Goal: Task Accomplishment & Management: Manage account settings

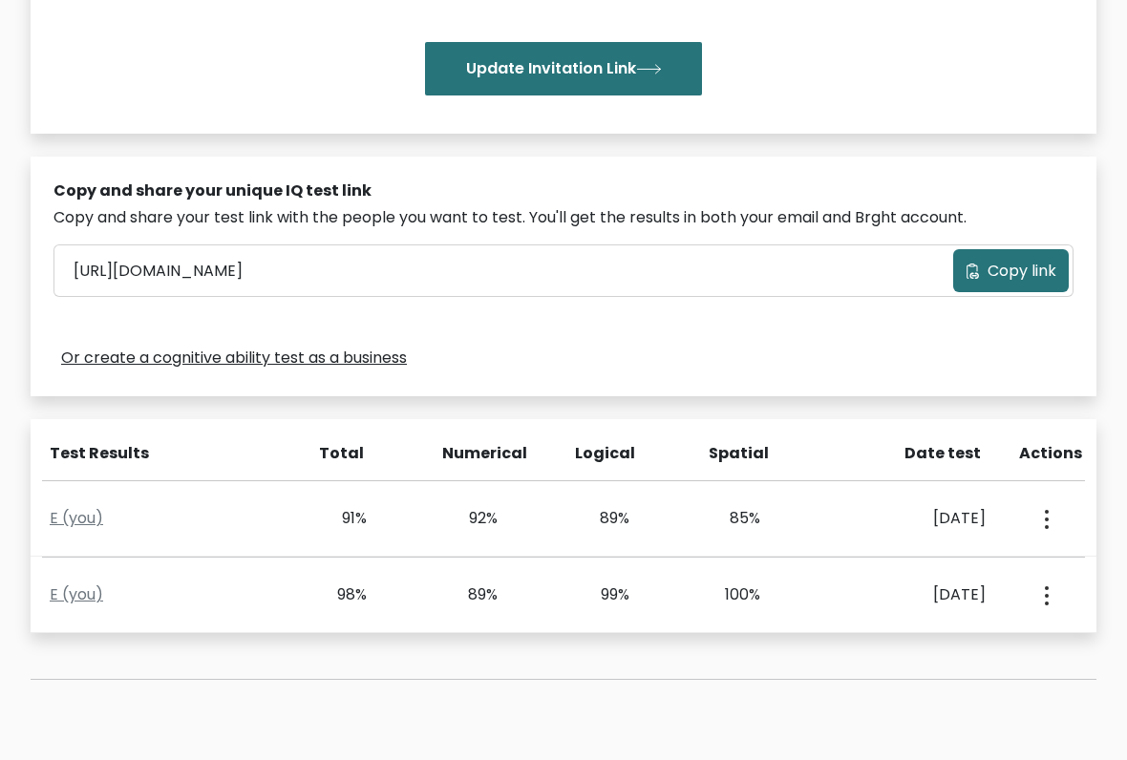
scroll to position [436, 0]
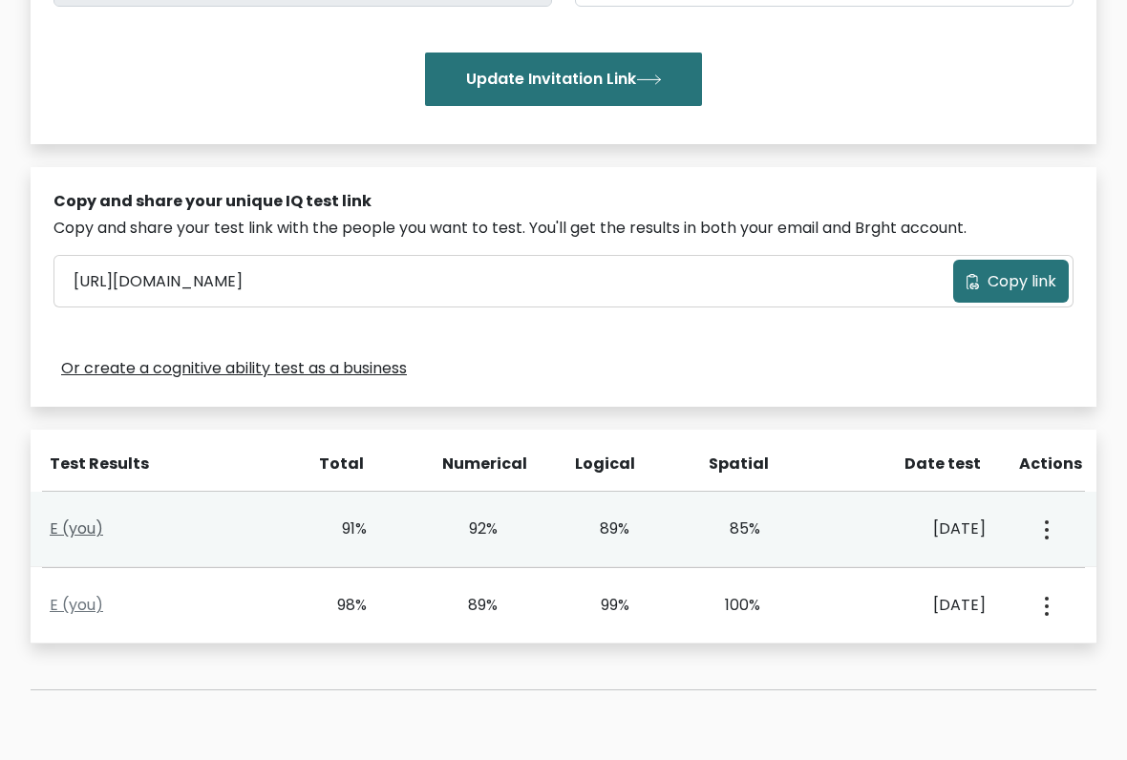
click at [78, 518] on link "E (you)" at bounding box center [76, 529] width 53 height 22
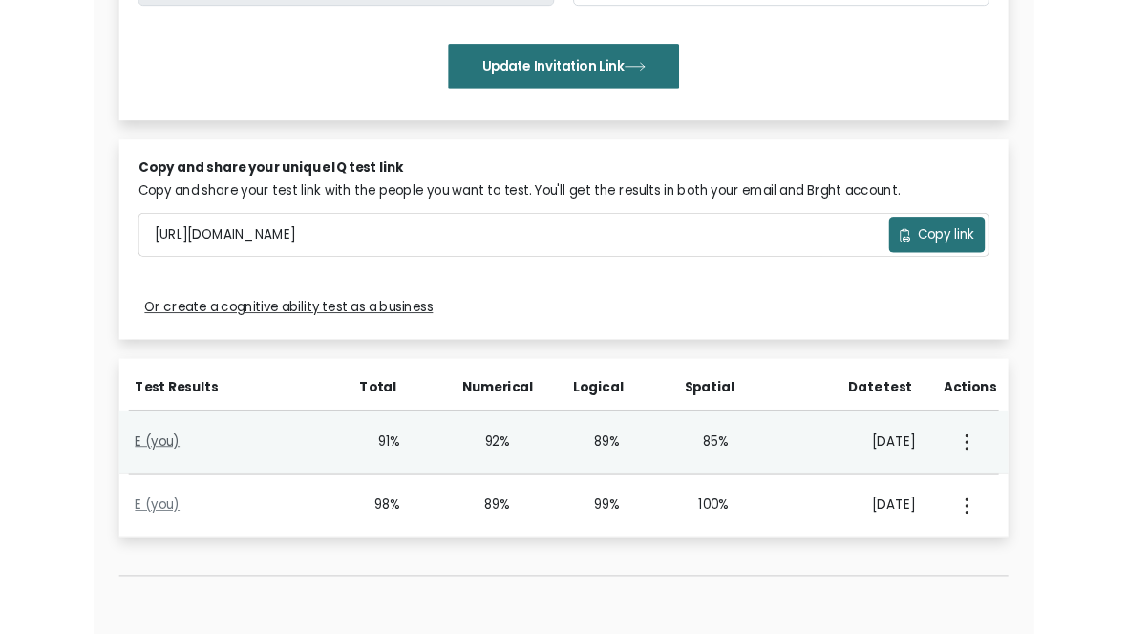
scroll to position [490, 0]
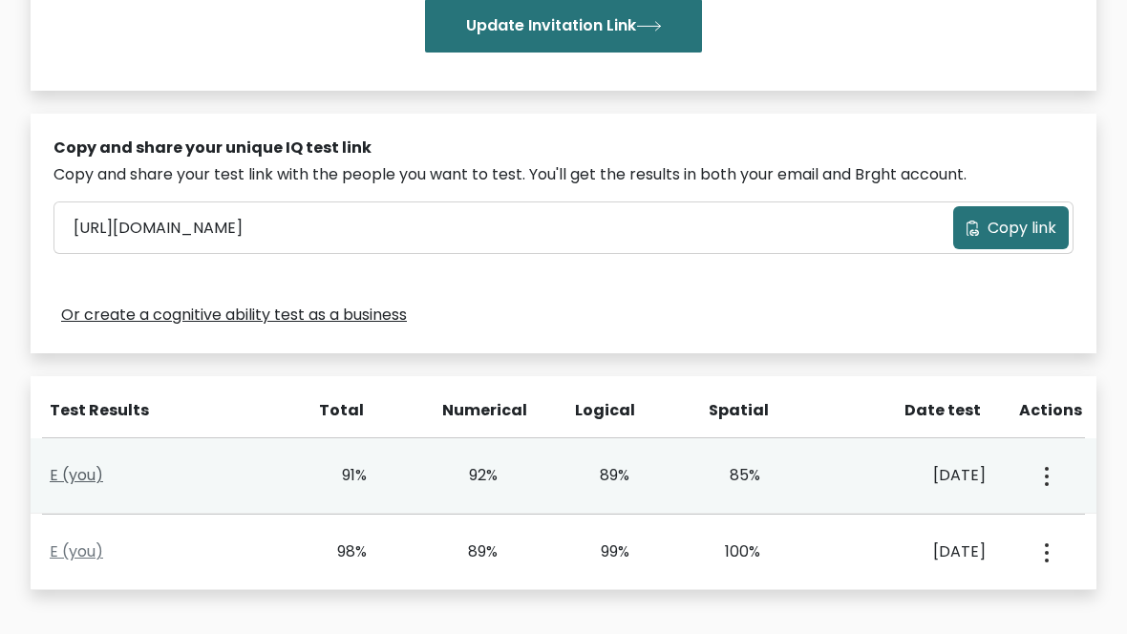
click at [69, 464] on link "E (you)" at bounding box center [76, 475] width 53 height 22
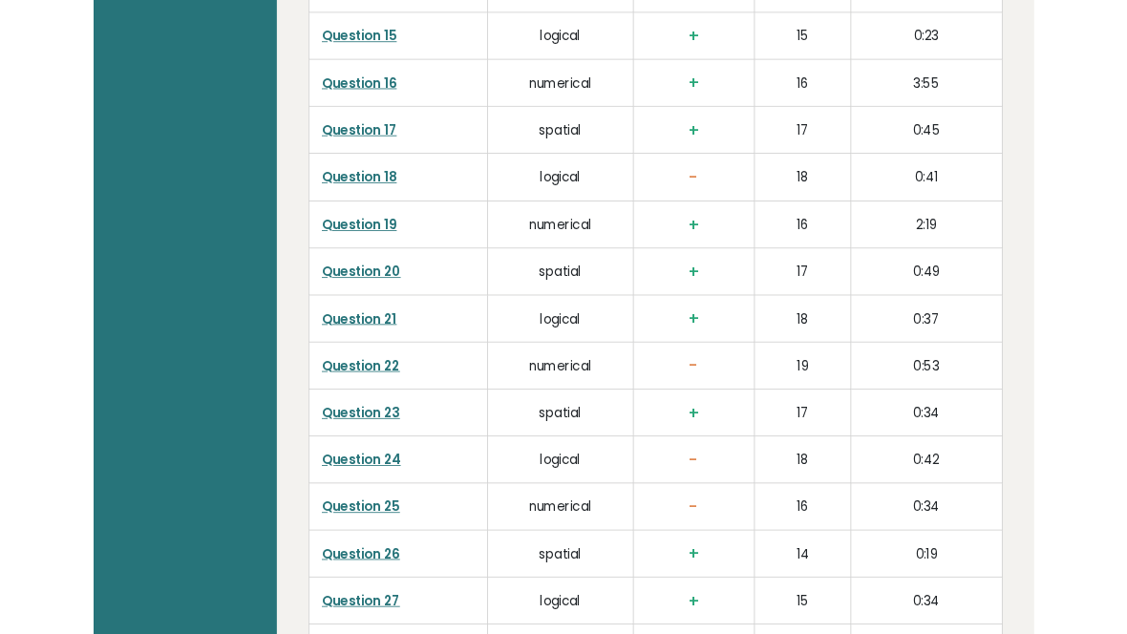
scroll to position [4948, 0]
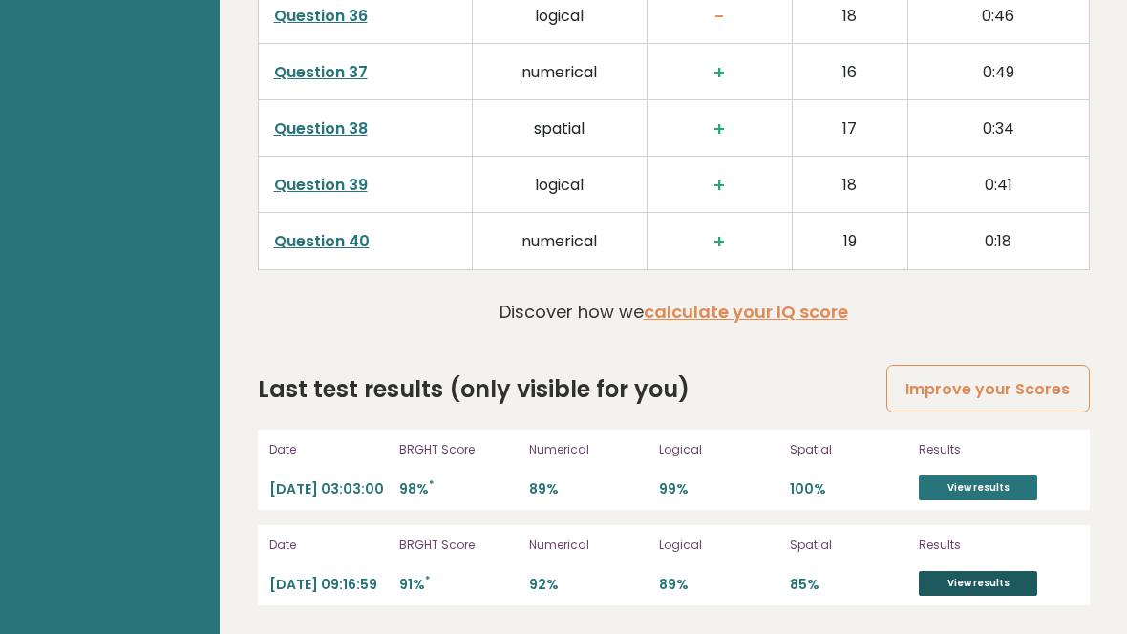
click at [987, 588] on link "View results" at bounding box center [978, 583] width 118 height 25
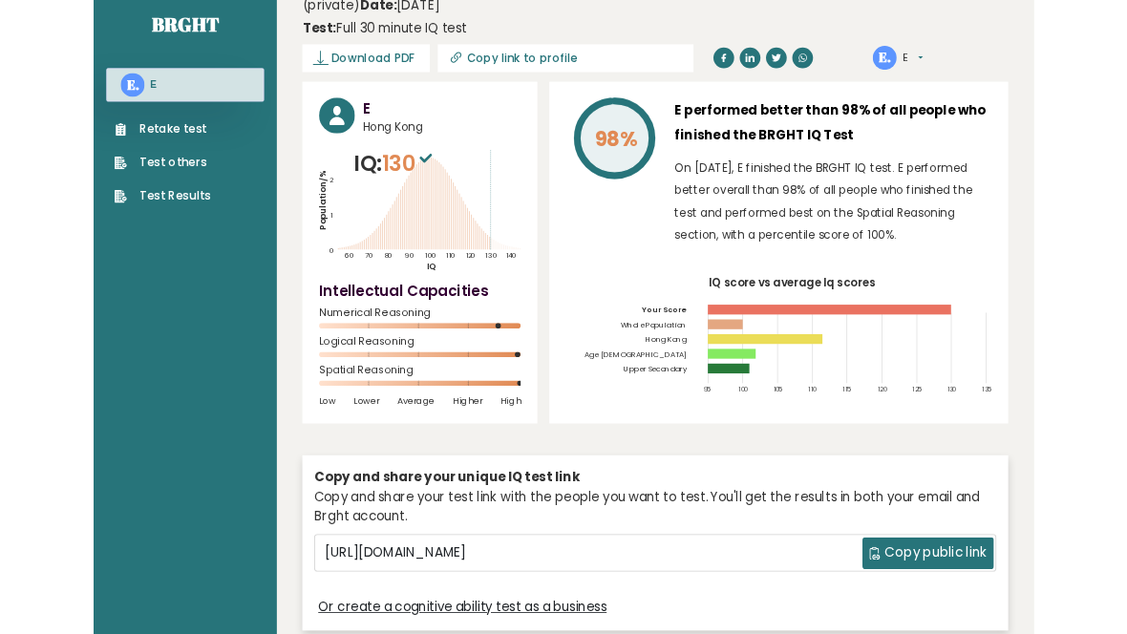
scroll to position [0, 0]
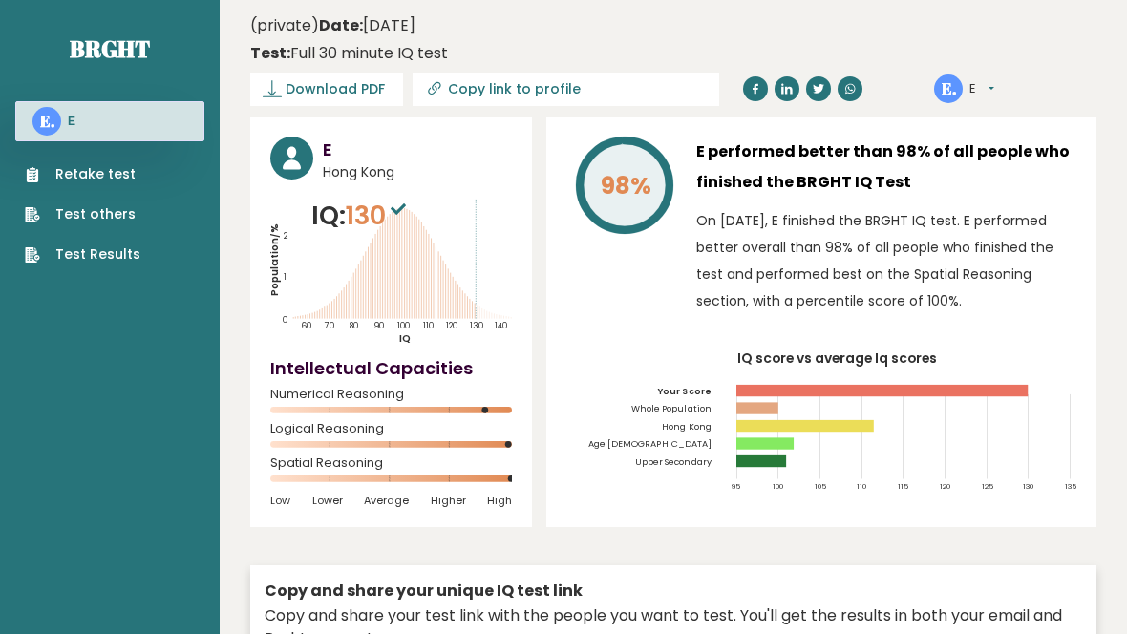
click at [329, 145] on h3 "E" at bounding box center [417, 150] width 189 height 26
click at [989, 92] on button "E" at bounding box center [981, 88] width 25 height 19
click at [1029, 177] on link "Settings" at bounding box center [1022, 176] width 105 height 28
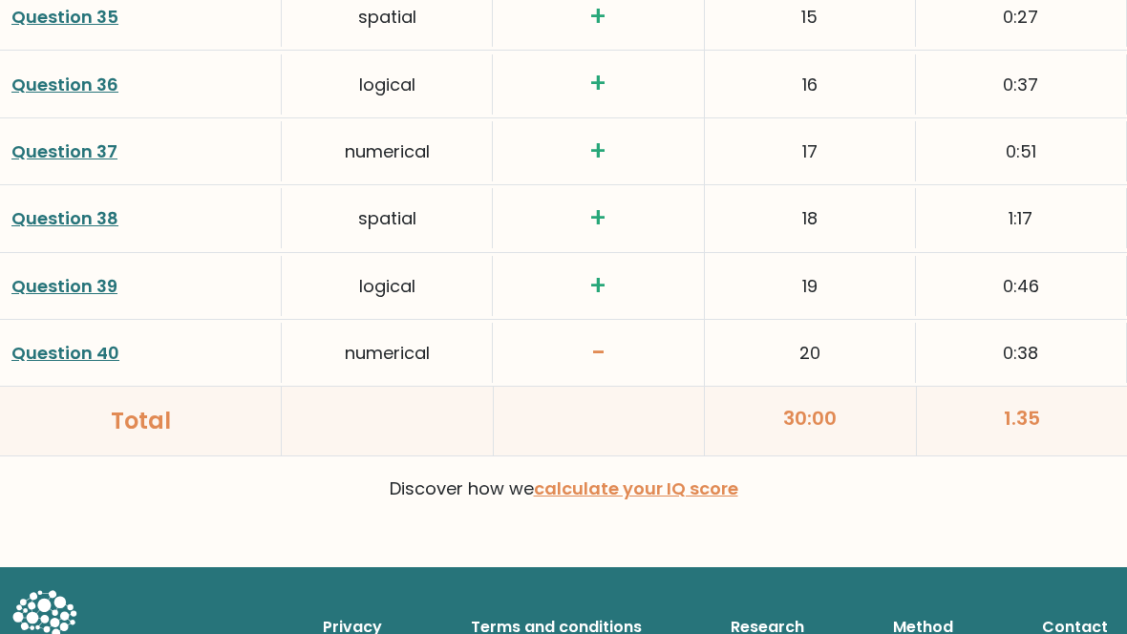
scroll to position [5101, 0]
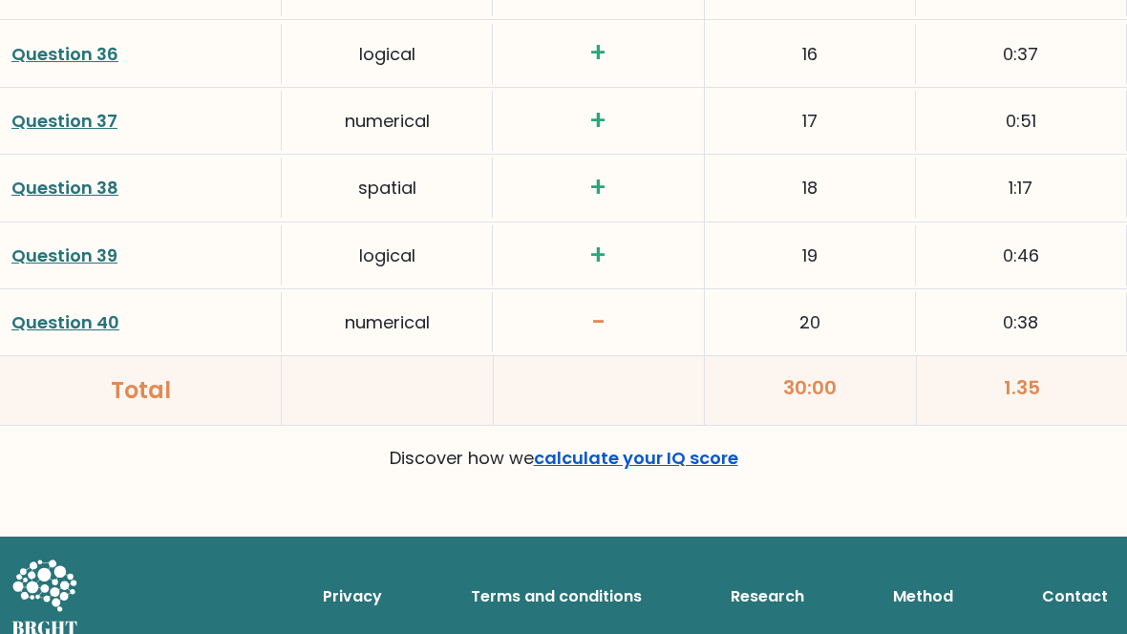
click at [719, 446] on link "calculate your IQ score" at bounding box center [636, 458] width 204 height 24
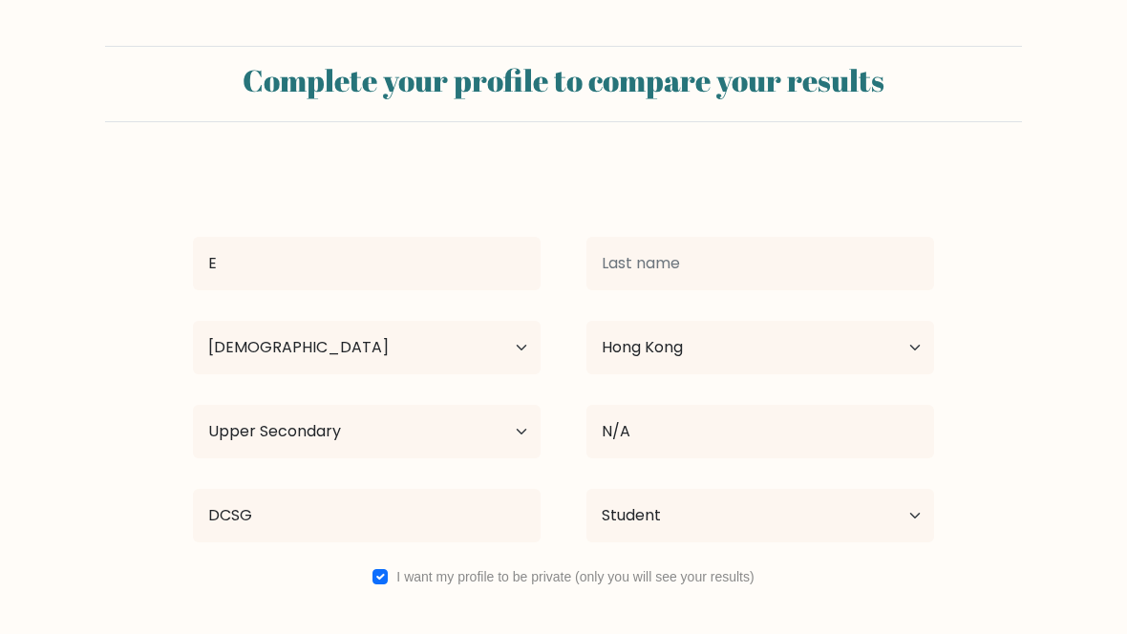
select select "18_24"
select select "HK"
select select "upper_secondary"
select select "student"
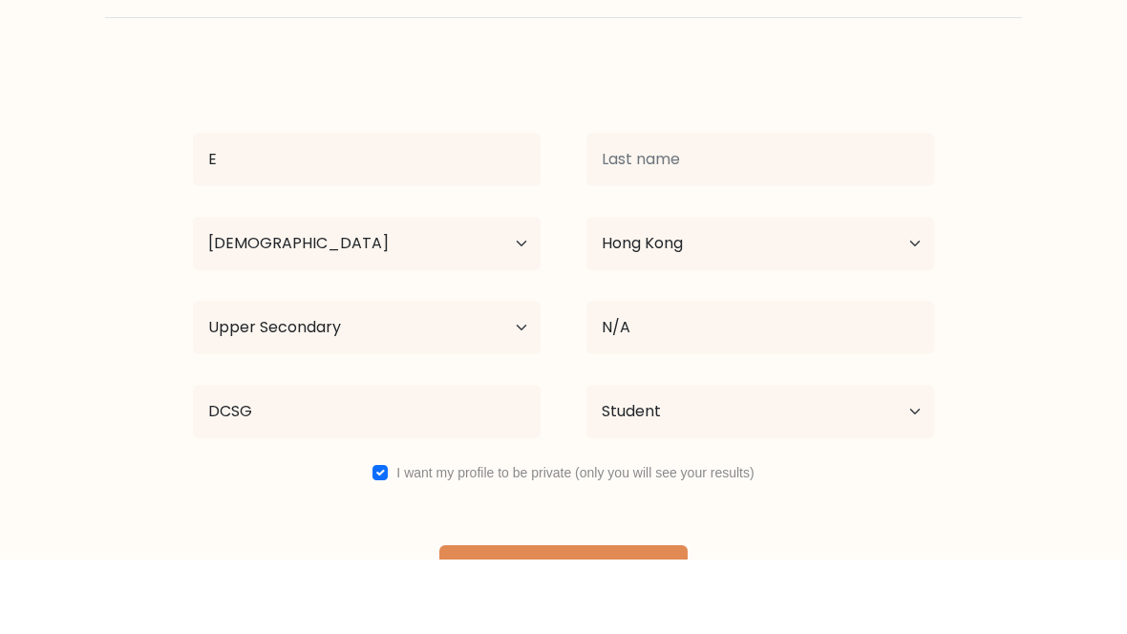
scroll to position [111, 0]
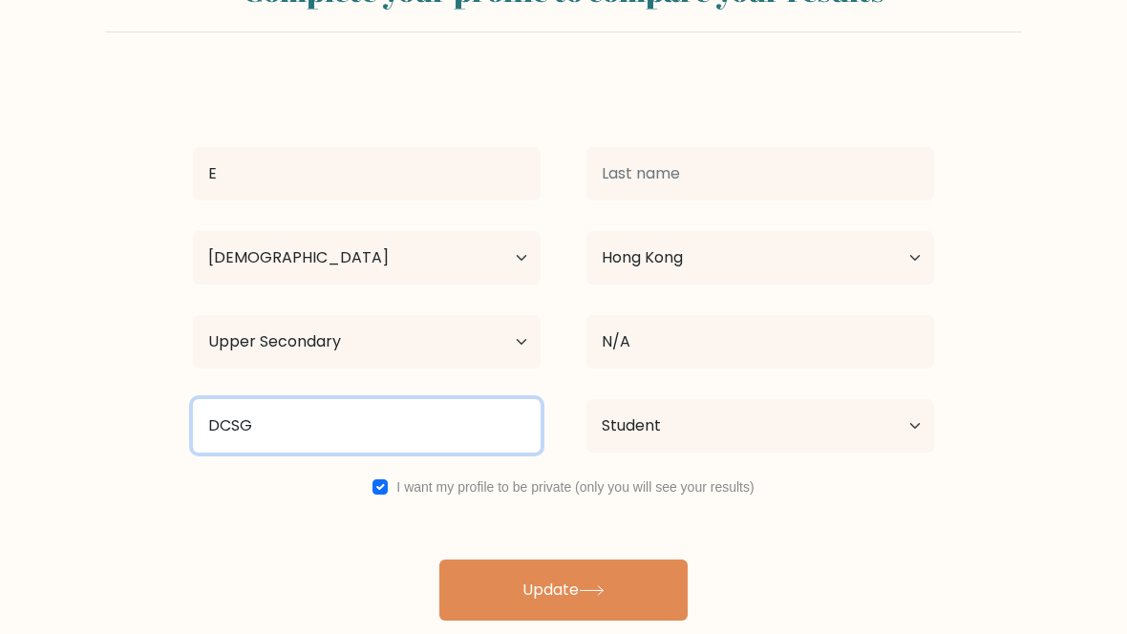
click at [283, 399] on input "DCSG" at bounding box center [367, 425] width 348 height 53
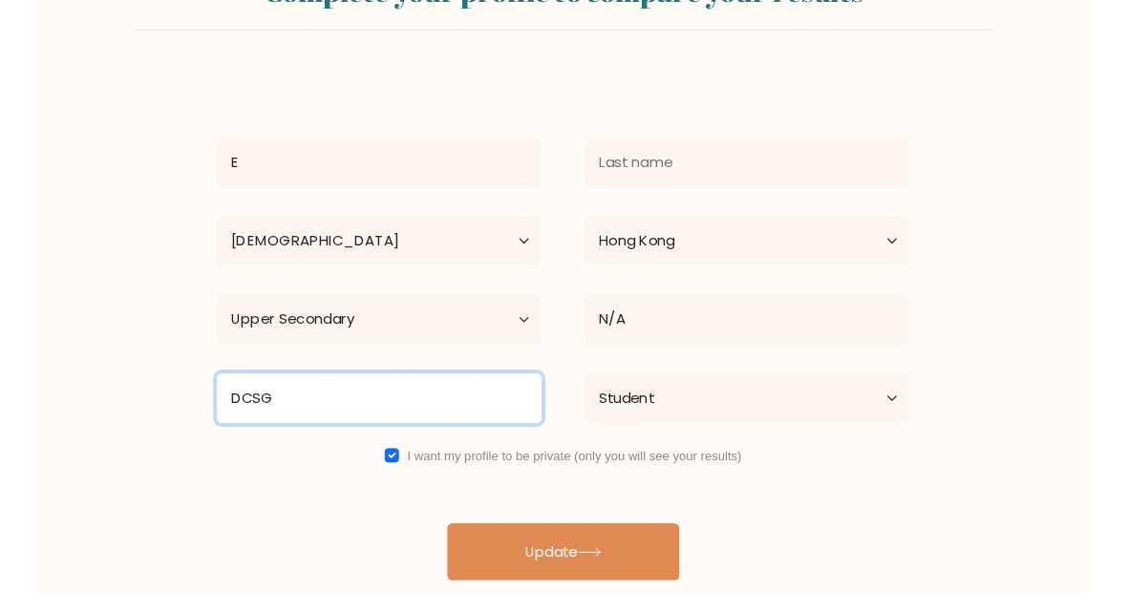
scroll to position [90, 0]
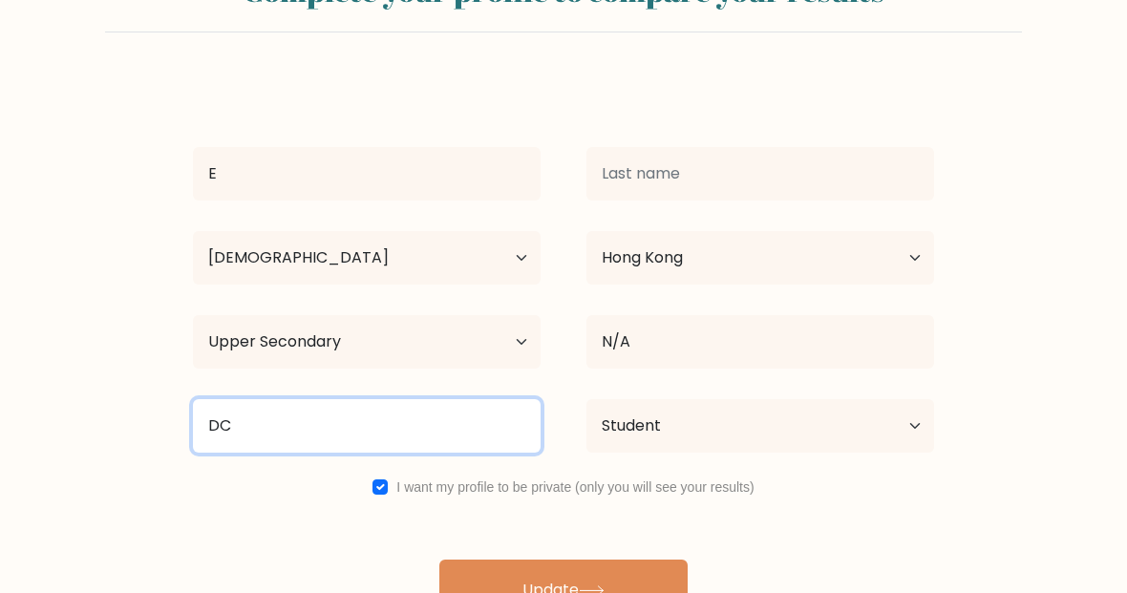
type input "D"
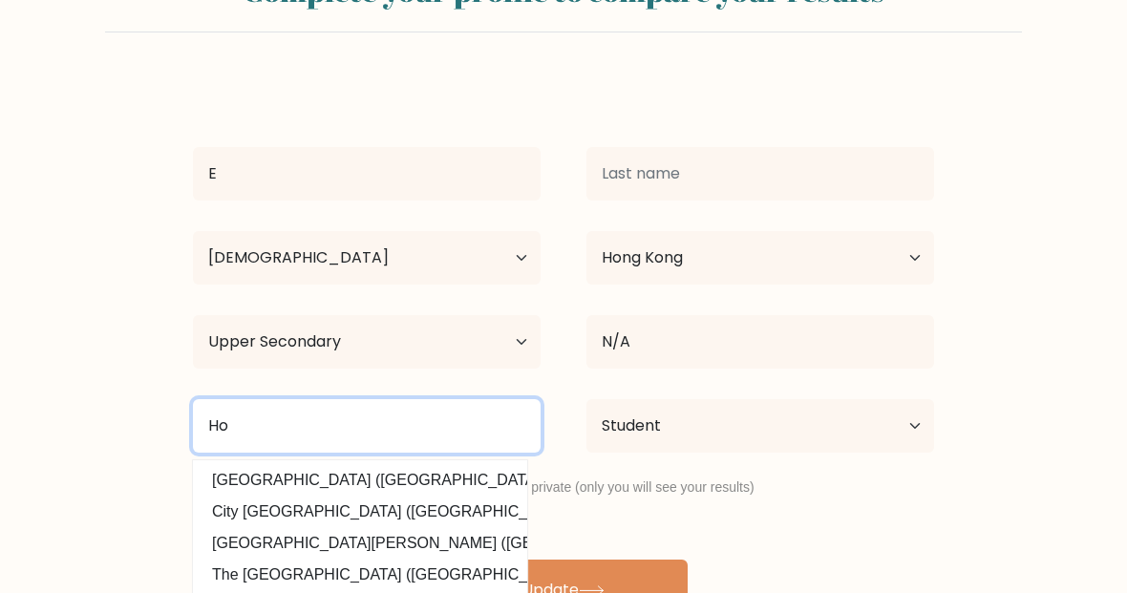
type input "H"
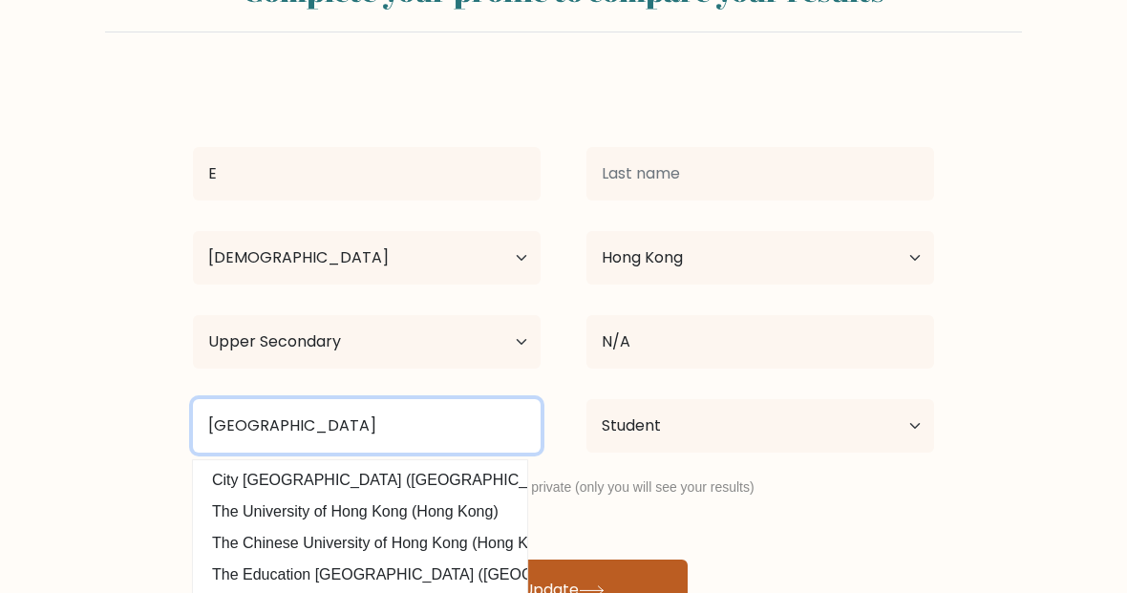
type input "University of Hong Kong"
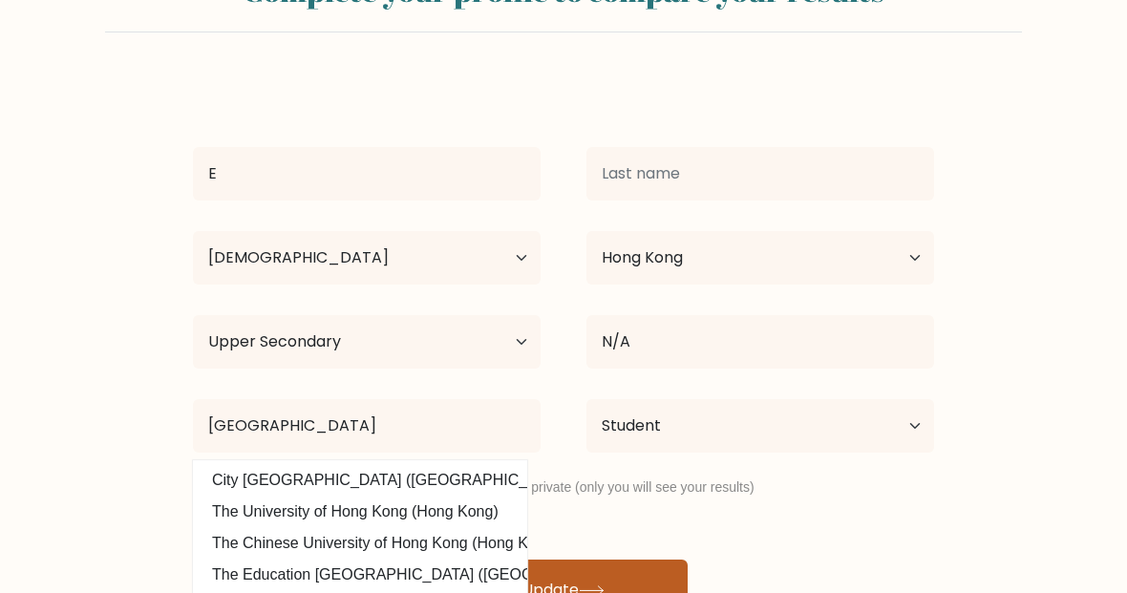
click at [643, 582] on button "Update" at bounding box center [563, 590] width 248 height 61
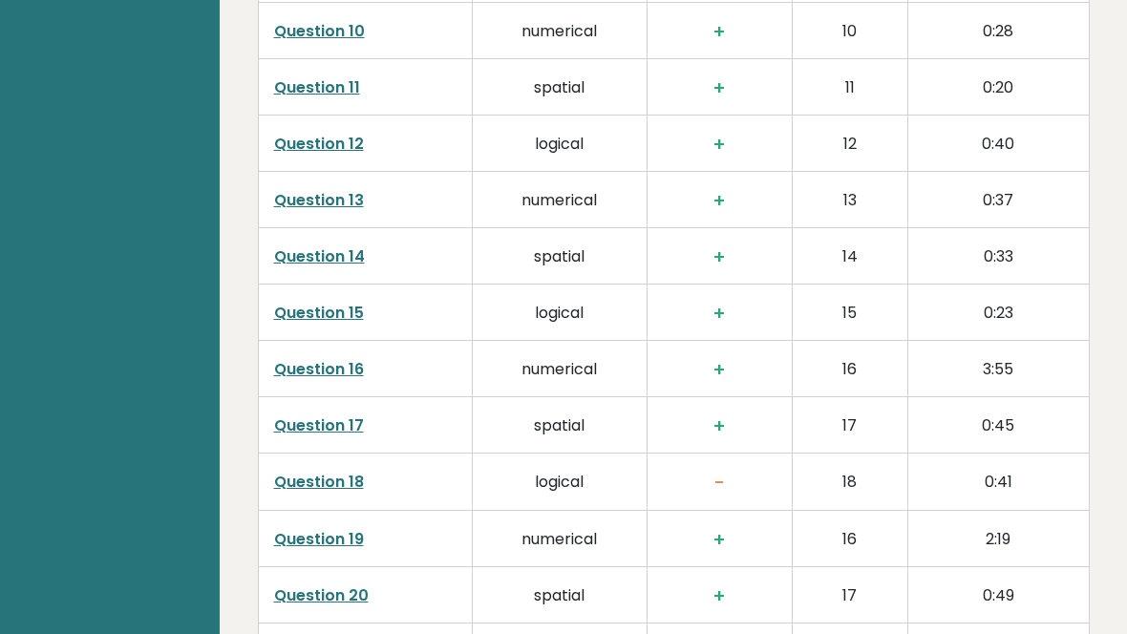
scroll to position [4948, 0]
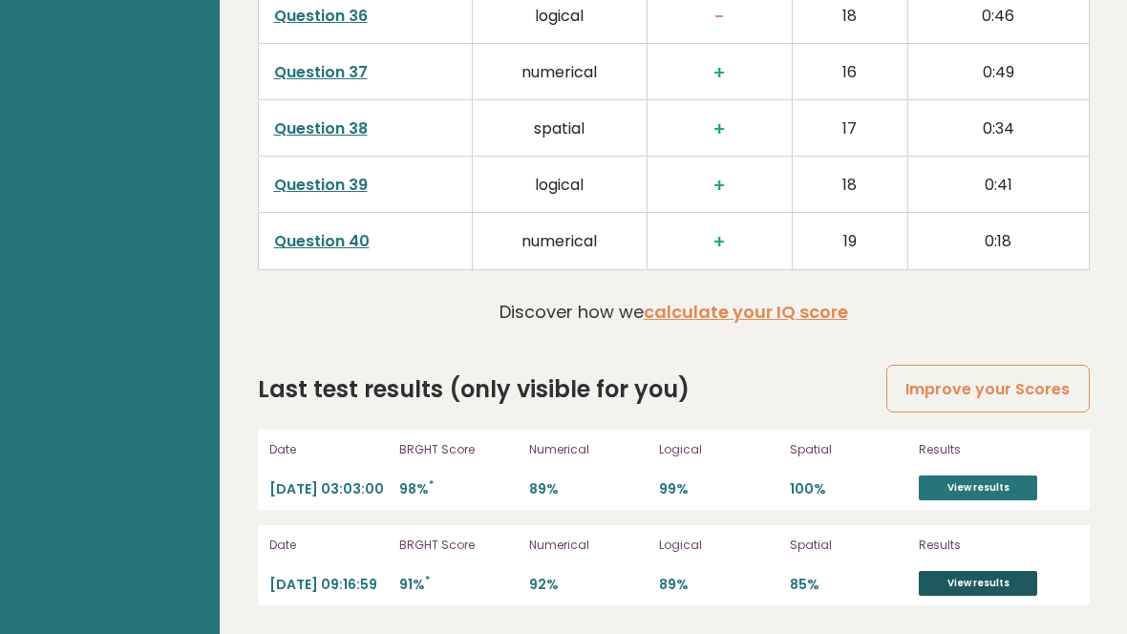
click at [981, 577] on link "View results" at bounding box center [978, 583] width 118 height 25
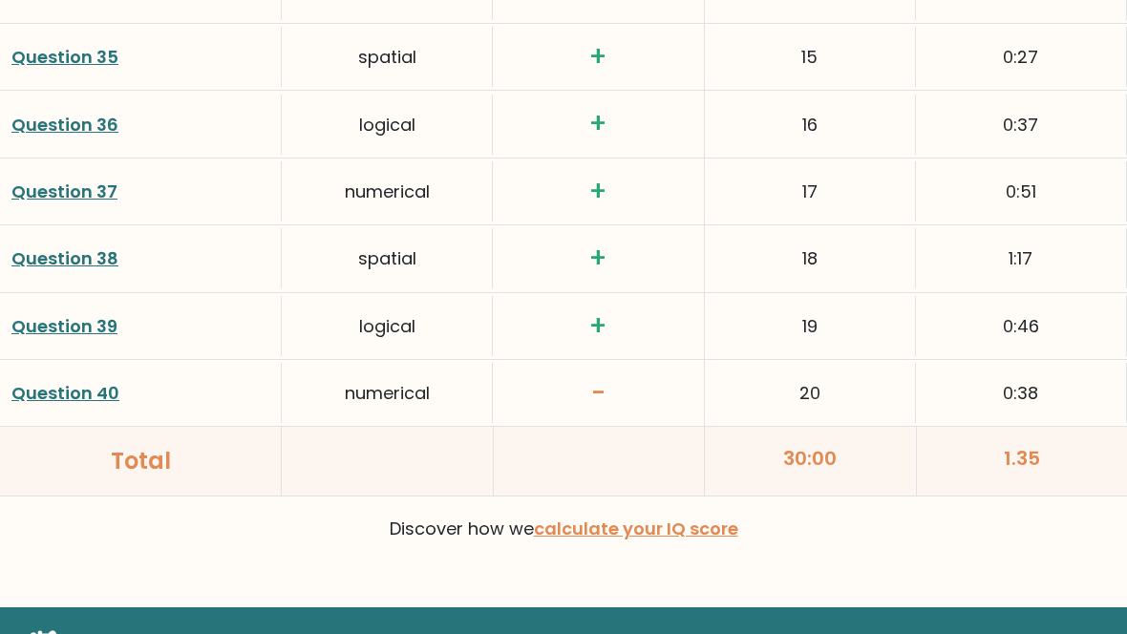
scroll to position [5101, 0]
